Goal: Task Accomplishment & Management: Use online tool/utility

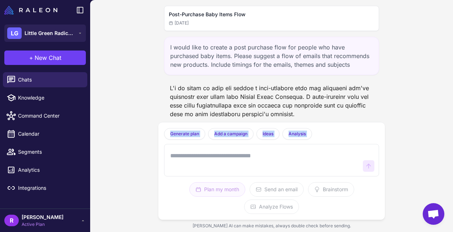
scroll to position [3651, 0]
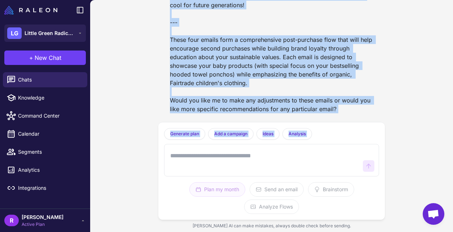
click at [119, 54] on div "Post-Purchase Baby Items Flow [DATE] I would like to create a post purchase flo…" at bounding box center [271, 116] width 363 height 232
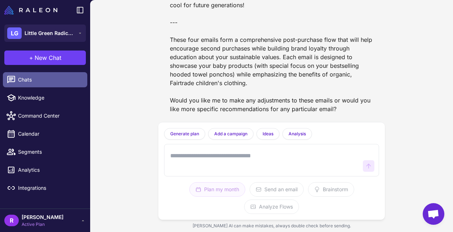
click at [57, 79] on span "Chats" at bounding box center [49, 80] width 63 height 8
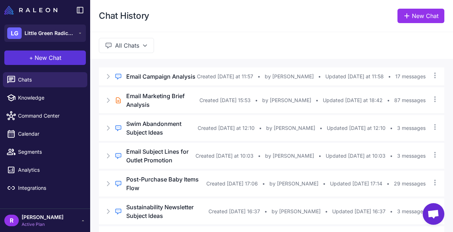
click at [62, 60] on button "+ New Chat" at bounding box center [45, 57] width 82 height 14
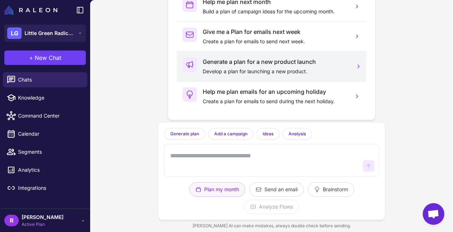
scroll to position [35, 0]
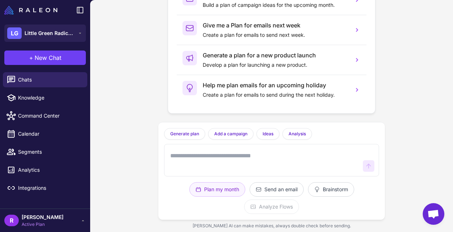
click at [288, 160] on textarea at bounding box center [264, 160] width 191 height 23
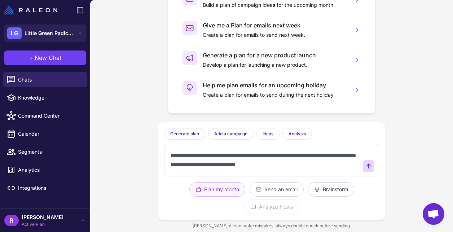
scroll to position [9, 0]
type textarea "**********"
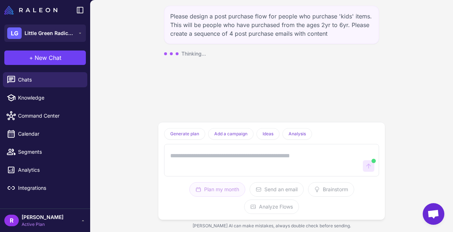
scroll to position [0, 0]
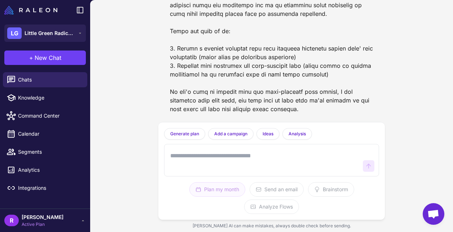
scroll to position [121, 0]
drag, startPoint x: 176, startPoint y: 64, endPoint x: 327, endPoint y: 67, distance: 151.1
click at [326, 67] on div at bounding box center [271, 26] width 215 height 179
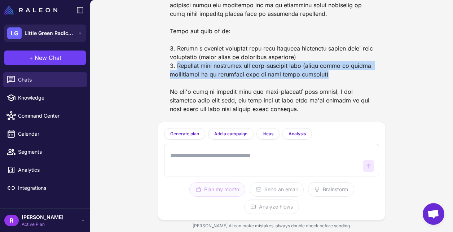
drag, startPoint x: 331, startPoint y: 74, endPoint x: 178, endPoint y: 65, distance: 153.5
click at [178, 65] on div at bounding box center [271, 26] width 215 height 179
copy div "Continue with designing the post-purchase flow (which would be better implement…"
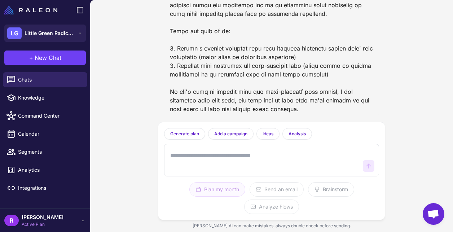
click at [204, 162] on textarea at bounding box center [264, 160] width 191 height 23
paste textarea "**********"
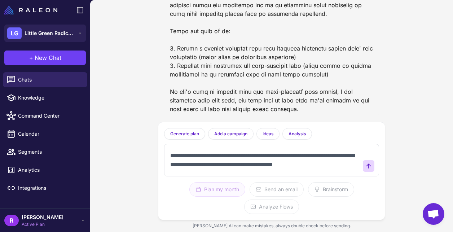
scroll to position [5, 0]
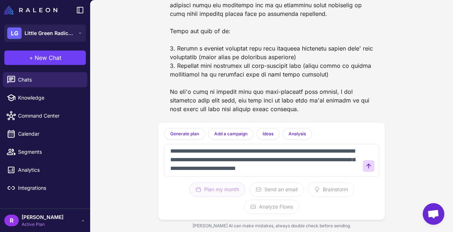
type textarea "**********"
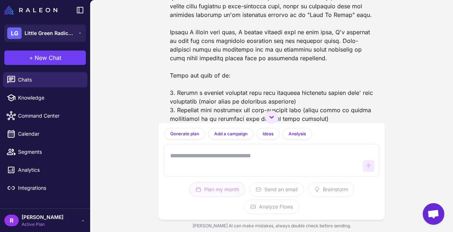
scroll to position [131, 0]
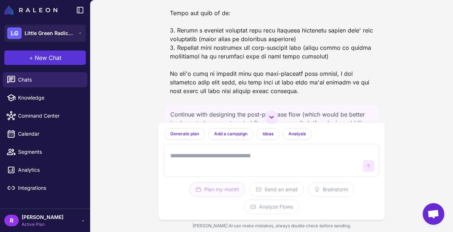
click at [58, 56] on span "New Chat" at bounding box center [48, 57] width 27 height 9
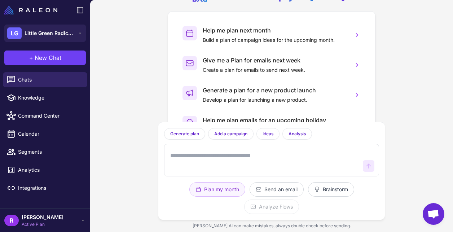
click at [56, 223] on span "Active Plan" at bounding box center [43, 224] width 42 height 6
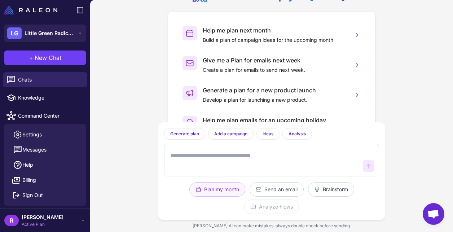
click at [56, 223] on span "Active Plan" at bounding box center [43, 224] width 42 height 6
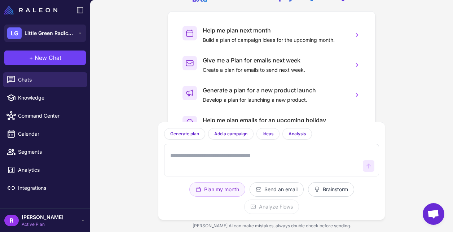
click at [56, 223] on span "Active Plan" at bounding box center [43, 224] width 42 height 6
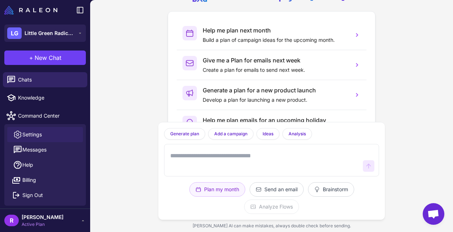
click at [49, 134] on link "Settings" at bounding box center [45, 134] width 76 height 15
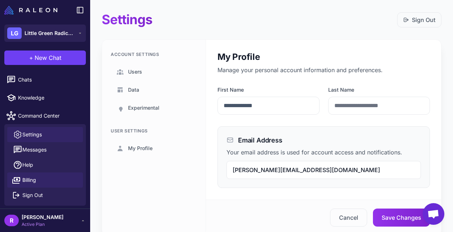
click at [51, 181] on link "Billing" at bounding box center [45, 179] width 76 height 15
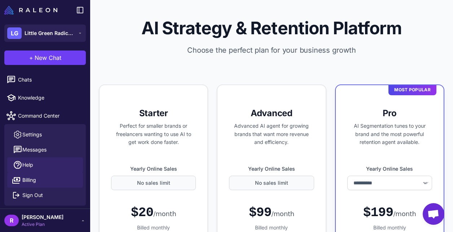
select select "*******"
click at [50, 218] on span "[PERSON_NAME]" at bounding box center [43, 217] width 42 height 8
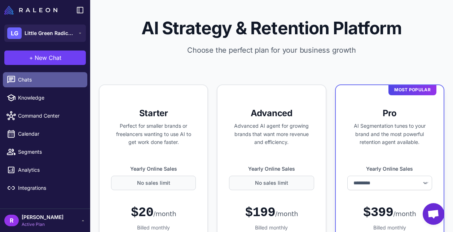
click at [57, 78] on span "Chats" at bounding box center [49, 80] width 63 height 8
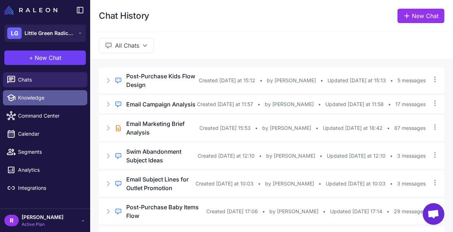
click at [50, 97] on span "Knowledge" at bounding box center [49, 98] width 63 height 8
select select
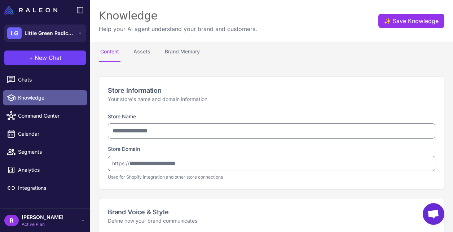
type input "**********"
type textarea "**********"
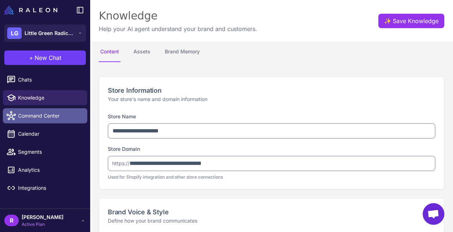
type textarea "**********"
select select "***"
type textarea "**********"
click at [55, 116] on span "Command Center" at bounding box center [49, 116] width 63 height 8
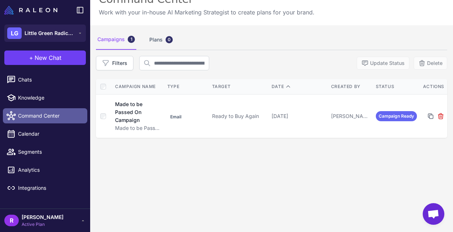
scroll to position [17, 0]
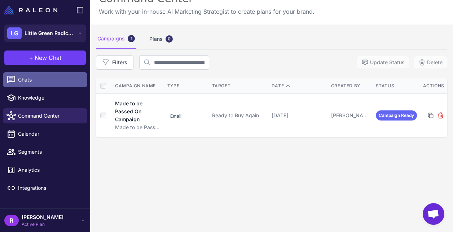
click at [63, 76] on span "Chats" at bounding box center [49, 80] width 63 height 8
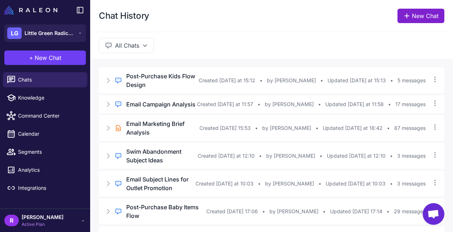
click at [415, 19] on link "New Chat" at bounding box center [420, 16] width 47 height 14
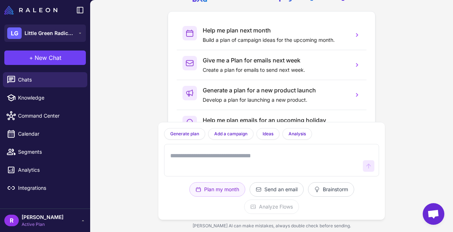
click at [225, 157] on textarea at bounding box center [264, 160] width 191 height 23
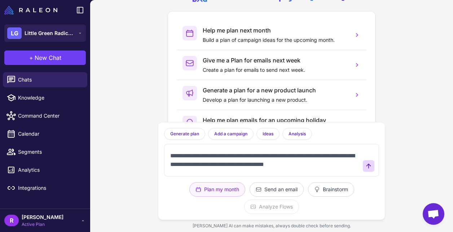
scroll to position [5, 0]
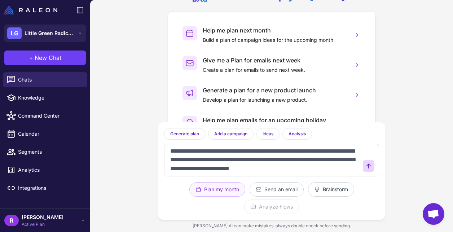
type textarea "**********"
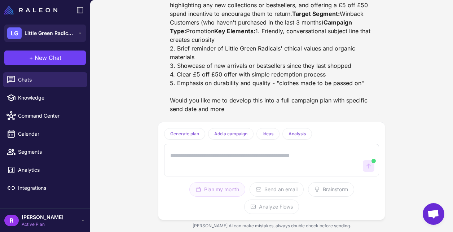
scroll to position [292, 0]
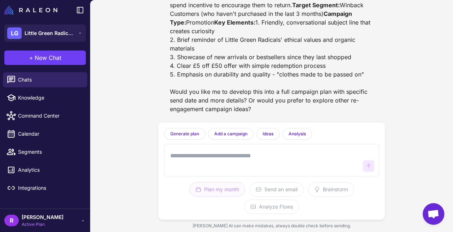
click at [232, 163] on textarea at bounding box center [264, 160] width 191 height 23
type textarea "**********"
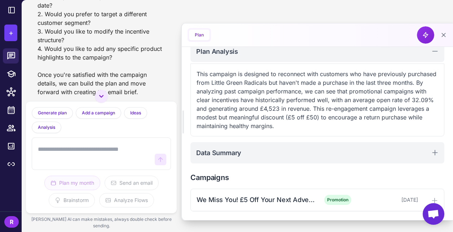
scroll to position [856, 0]
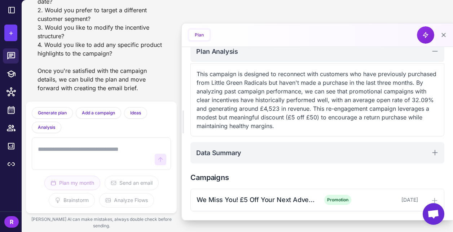
click at [92, 164] on textarea at bounding box center [93, 153] width 115 height 23
type textarea "********"
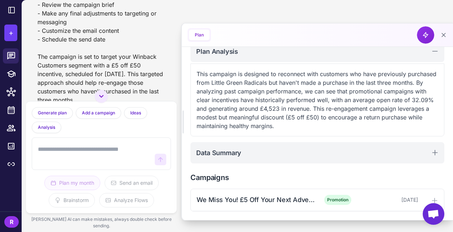
scroll to position [1146, 0]
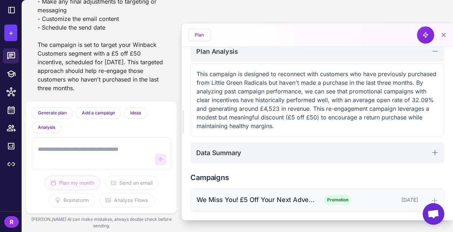
click at [259, 207] on div "We Miss You! £5 Off Your Next Adventure Promotion [DATE]" at bounding box center [317, 200] width 253 height 22
click at [364, 198] on div "[DATE]" at bounding box center [389, 200] width 58 height 8
click at [434, 197] on icon at bounding box center [434, 200] width 7 height 7
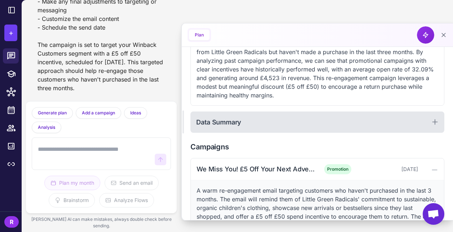
scroll to position [256, 0]
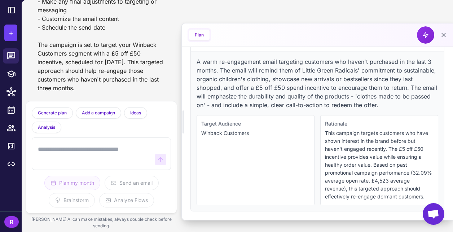
click at [358, 145] on p "This campaign targets customers who have shown interest in the brand before but…" at bounding box center [379, 164] width 109 height 71
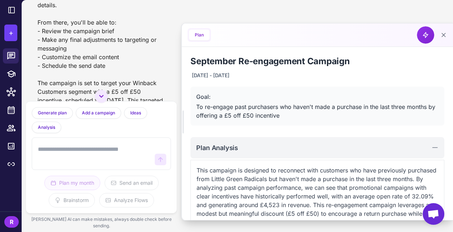
scroll to position [1067, 0]
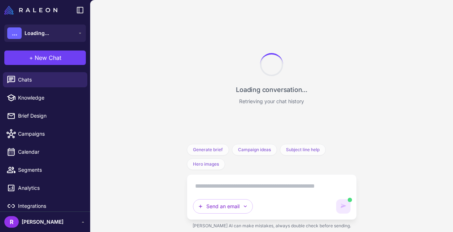
scroll to position [1169, 0]
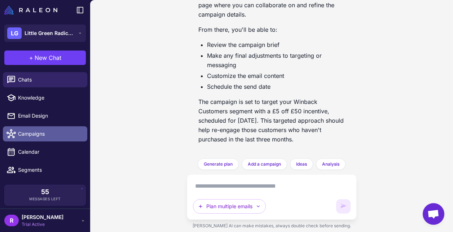
click at [54, 136] on span "Campaigns" at bounding box center [49, 134] width 63 height 8
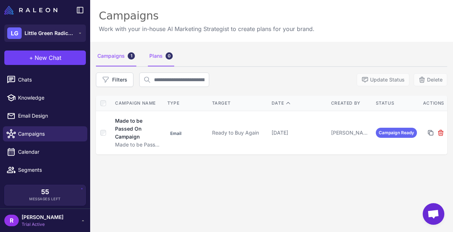
click at [162, 58] on div "Plans 0" at bounding box center [161, 56] width 26 height 20
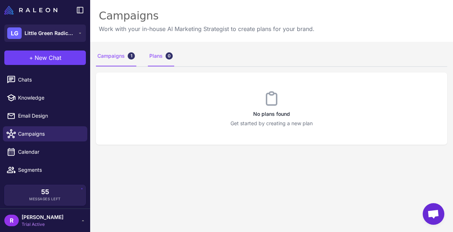
click at [121, 56] on div "Campaigns 1" at bounding box center [116, 56] width 40 height 20
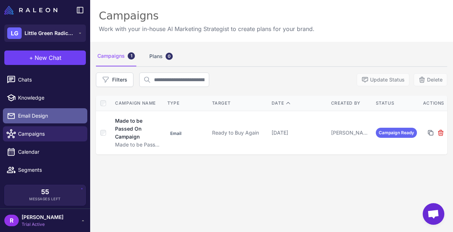
click at [52, 122] on link "Email Design" at bounding box center [45, 115] width 84 height 15
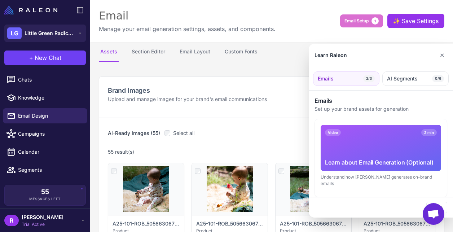
click at [149, 54] on div at bounding box center [226, 116] width 453 height 232
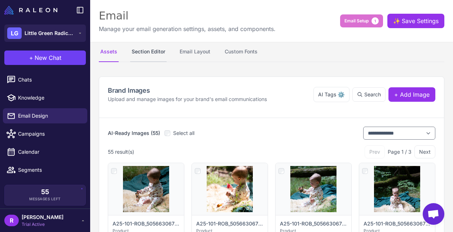
click at [157, 48] on button "Section Editor" at bounding box center [148, 52] width 36 height 20
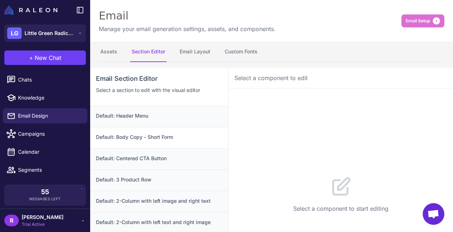
click at [157, 136] on h3 "Default: Body Copy - Short Form" at bounding box center [159, 137] width 127 height 8
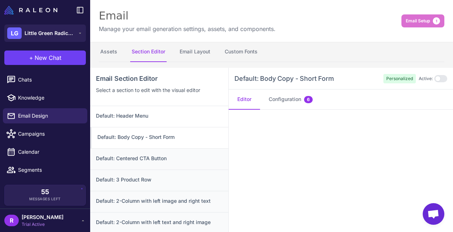
click at [160, 113] on h3 "Default: Header Menu" at bounding box center [159, 116] width 127 height 8
click at [196, 52] on button "Email Layout" at bounding box center [195, 52] width 34 height 20
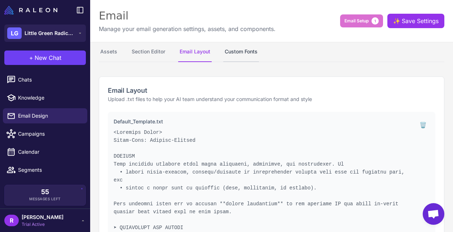
click at [240, 54] on button "Custom Fonts" at bounding box center [241, 52] width 36 height 20
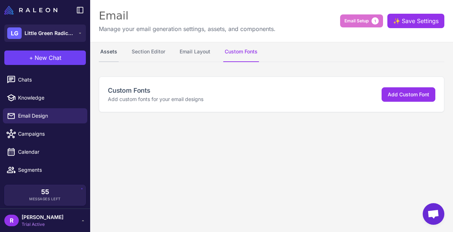
click at [109, 50] on button "Assets" at bounding box center [109, 52] width 20 height 20
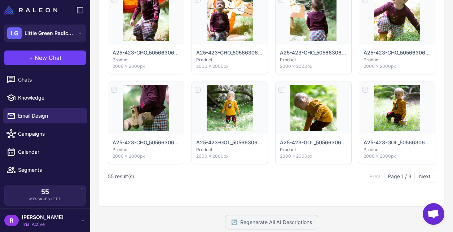
scroll to position [544, 0]
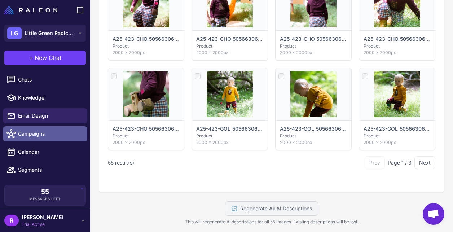
click at [56, 135] on span "Campaigns" at bounding box center [49, 134] width 63 height 8
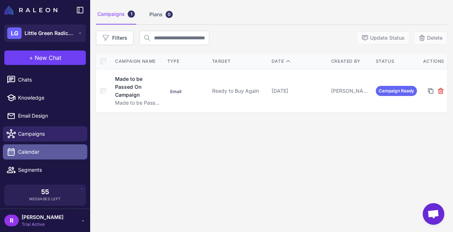
click at [54, 152] on span "Calendar" at bounding box center [49, 152] width 63 height 8
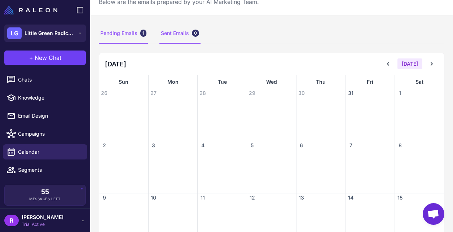
scroll to position [29, 0]
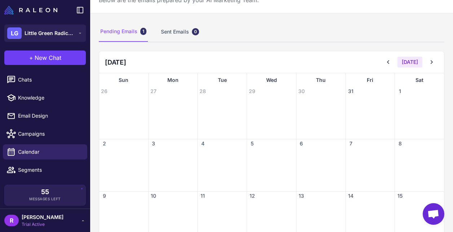
click at [252, 148] on div at bounding box center [271, 169] width 49 height 43
click at [252, 142] on span "5" at bounding box center [251, 143] width 7 height 7
click at [262, 154] on div at bounding box center [271, 169] width 49 height 43
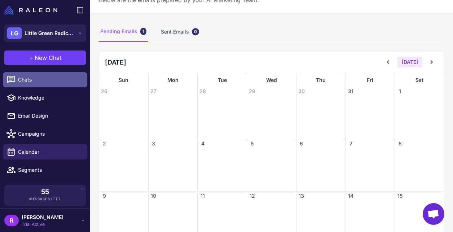
click at [38, 82] on span "Chats" at bounding box center [49, 80] width 63 height 8
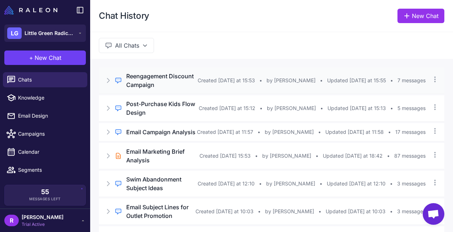
click at [175, 83] on h3 "Reengagement Discount Campaign" at bounding box center [161, 80] width 71 height 17
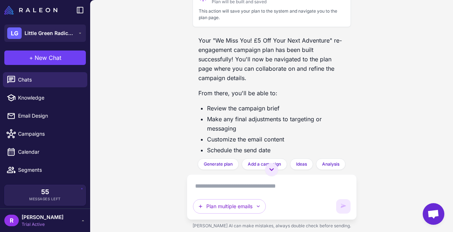
scroll to position [1091, 0]
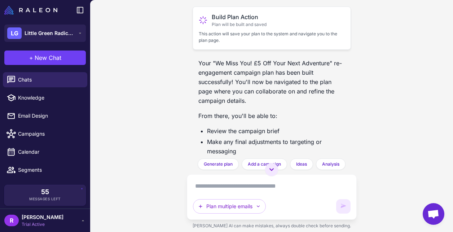
click at [205, 25] on icon at bounding box center [203, 20] width 9 height 9
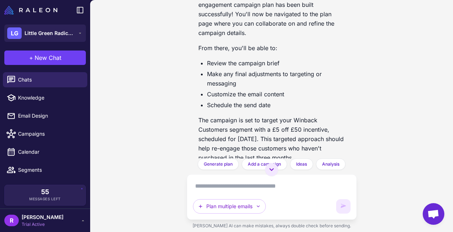
scroll to position [1146, 0]
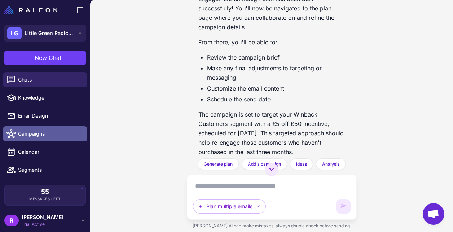
click at [36, 131] on span "Campaigns" at bounding box center [49, 134] width 63 height 8
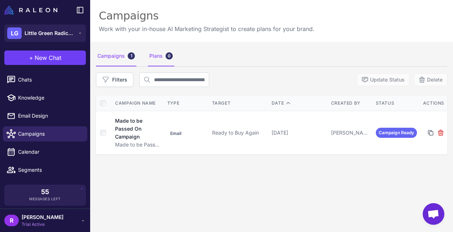
click at [161, 56] on div "Plans 0" at bounding box center [161, 56] width 26 height 20
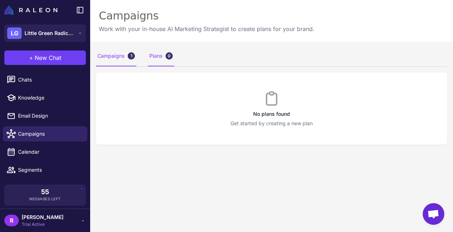
click at [108, 59] on div "Campaigns 1" at bounding box center [116, 56] width 40 height 20
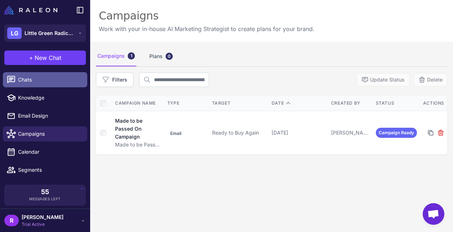
click at [44, 84] on link "Chats" at bounding box center [45, 79] width 84 height 15
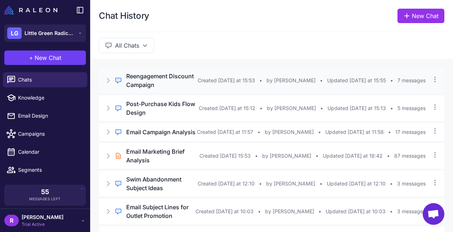
click at [180, 78] on h3 "Reengagement Discount Campaign" at bounding box center [161, 80] width 71 height 17
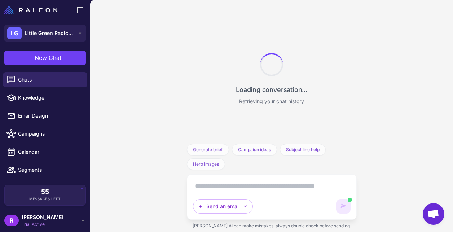
scroll to position [1169, 0]
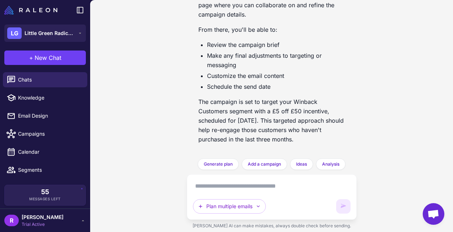
click at [230, 188] on textarea at bounding box center [272, 186] width 158 height 12
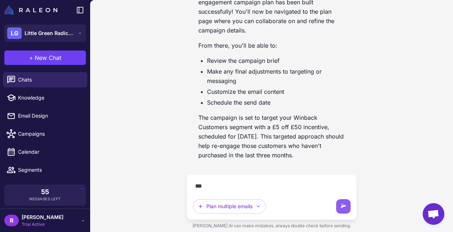
scroll to position [1153, 0]
type textarea "**********"
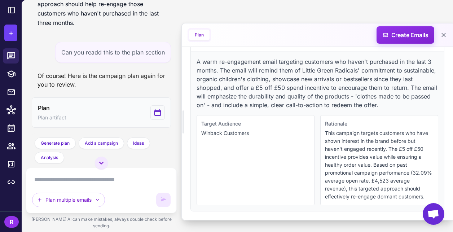
scroll to position [1440, 0]
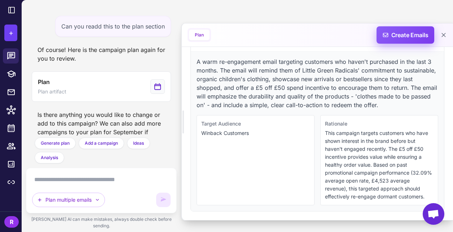
click at [405, 38] on span "Create Emails" at bounding box center [405, 34] width 63 height 17
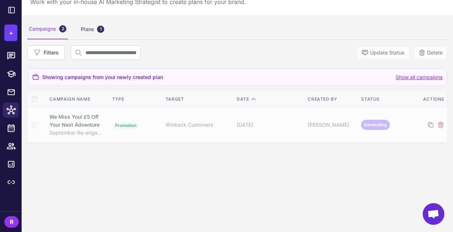
scroll to position [27, 0]
click at [90, 34] on div "Plans 1" at bounding box center [92, 29] width 26 height 20
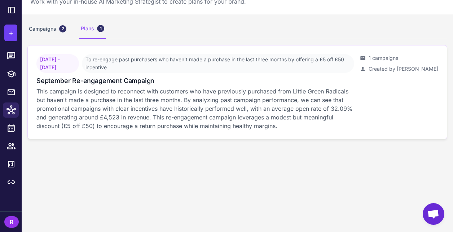
click at [111, 109] on p "This campaign is designed to reconnect with customers who have previously purch…" at bounding box center [195, 108] width 318 height 43
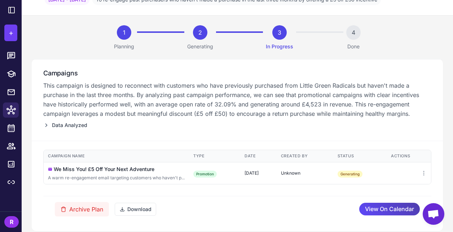
scroll to position [38, 0]
